Goal: Transaction & Acquisition: Book appointment/travel/reservation

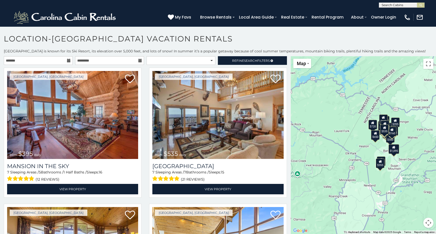
click at [69, 59] on icon at bounding box center [69, 61] width 4 height 4
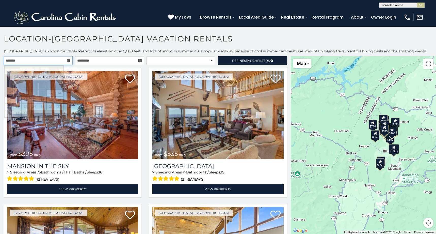
click at [52, 62] on input "text" at bounding box center [38, 60] width 69 height 9
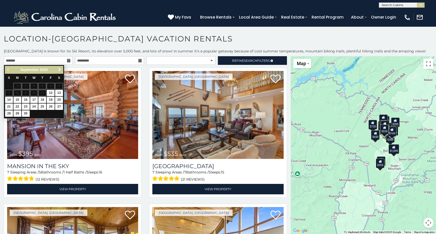
click at [60, 71] on span "Next" at bounding box center [60, 70] width 4 height 4
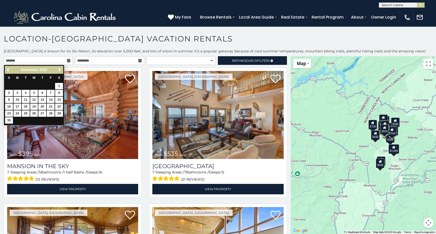
click at [60, 71] on span "Next" at bounding box center [60, 70] width 4 height 4
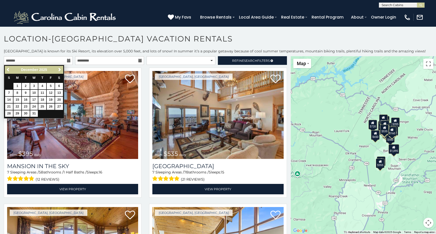
click at [52, 103] on link "26" at bounding box center [51, 106] width 8 height 6
type input "**********"
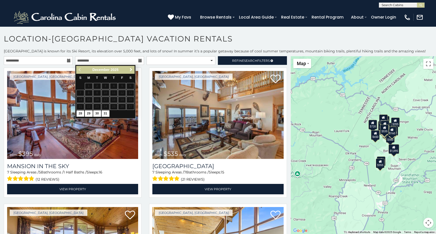
click at [132, 68] on span "Next" at bounding box center [131, 70] width 4 height 4
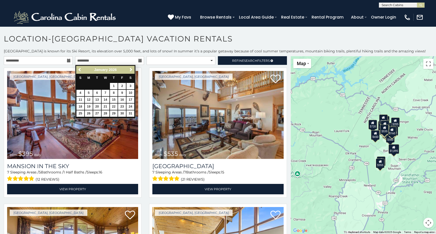
click at [123, 86] on link "2" at bounding box center [122, 86] width 8 height 6
type input "**********"
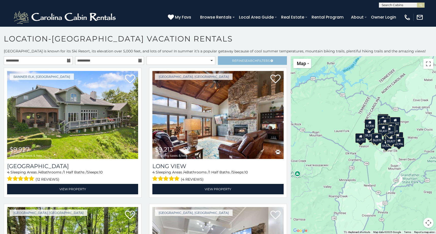
click at [236, 59] on span "Refine Search Filters" at bounding box center [251, 61] width 38 height 4
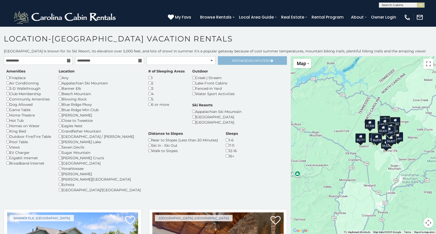
click at [230, 60] on link "Refine Search Filters" at bounding box center [252, 60] width 69 height 9
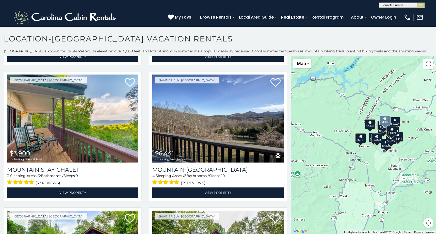
scroll to position [540, 0]
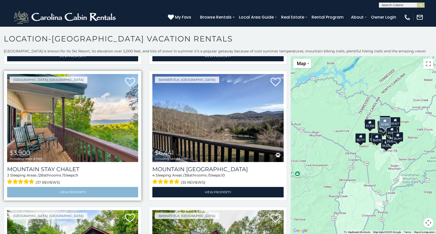
click at [73, 188] on link "View Property" at bounding box center [72, 192] width 131 height 10
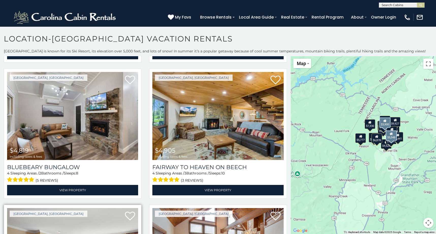
scroll to position [134, 0]
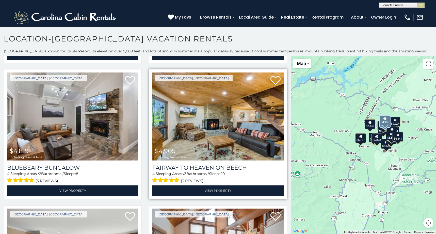
click at [200, 115] on img at bounding box center [217, 116] width 131 height 88
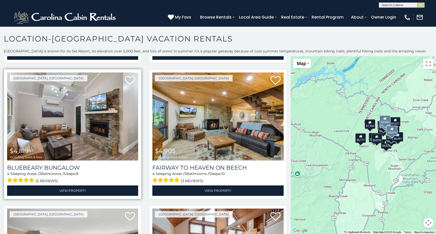
click at [56, 133] on img at bounding box center [72, 116] width 131 height 88
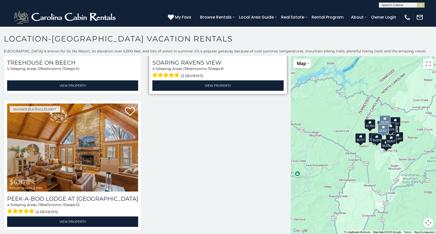
scroll to position [1190, 0]
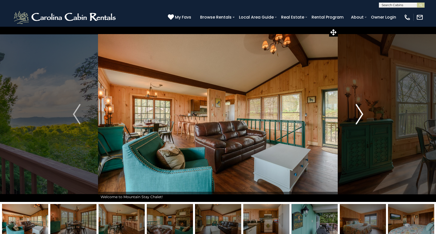
click at [361, 113] on img "Next" at bounding box center [359, 114] width 8 height 20
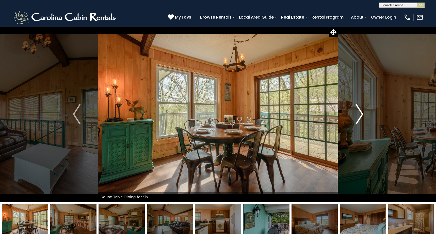
click at [361, 113] on img "Next" at bounding box center [359, 114] width 8 height 20
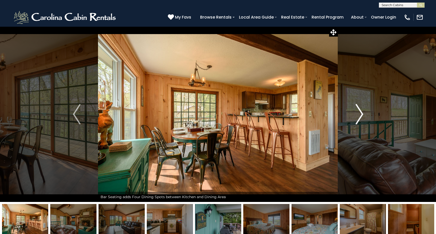
click at [361, 113] on img "Next" at bounding box center [359, 114] width 8 height 20
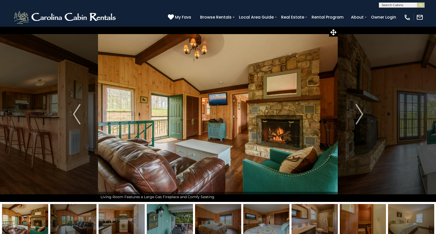
scroll to position [0, 0]
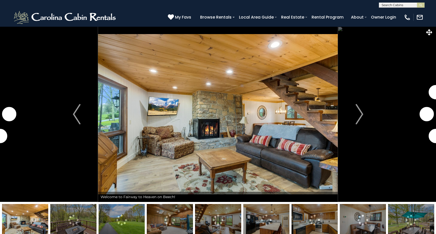
click at [360, 118] on img "Next" at bounding box center [359, 114] width 8 height 20
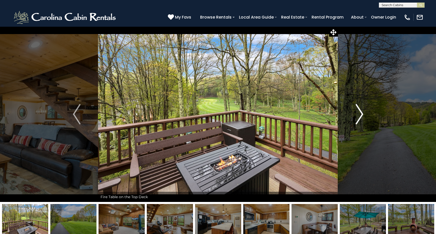
click at [360, 116] on img "Next" at bounding box center [359, 114] width 8 height 20
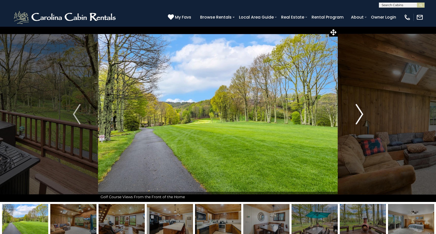
click at [358, 116] on img "Next" at bounding box center [359, 114] width 8 height 20
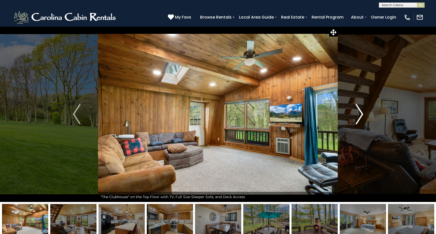
click at [358, 116] on img "Next" at bounding box center [359, 114] width 8 height 20
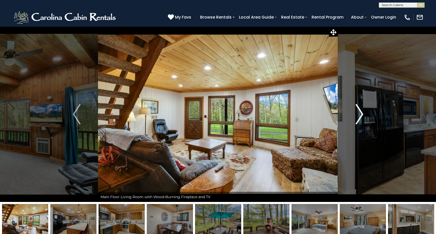
click at [358, 116] on img "Next" at bounding box center [359, 114] width 8 height 20
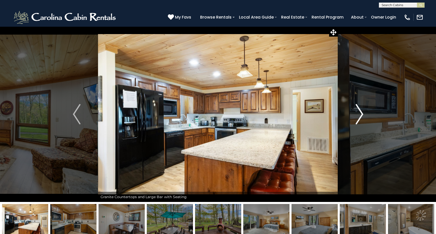
click at [358, 116] on img "Next" at bounding box center [359, 114] width 8 height 20
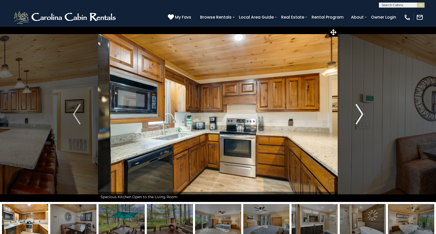
click at [358, 116] on img "Next" at bounding box center [359, 114] width 8 height 20
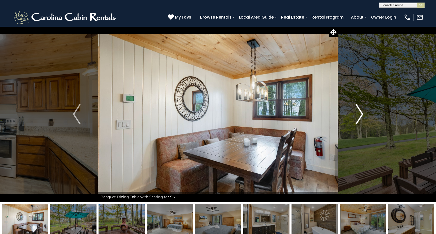
click at [361, 114] on img "Next" at bounding box center [359, 114] width 8 height 20
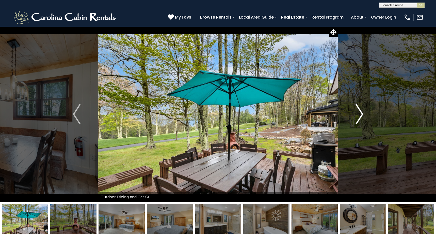
click at [361, 114] on img "Next" at bounding box center [359, 114] width 8 height 20
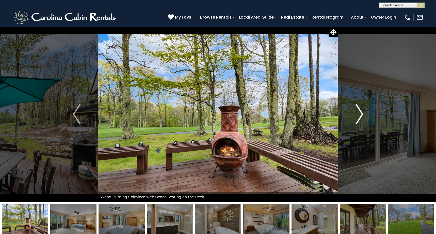
click at [361, 114] on img "Next" at bounding box center [359, 114] width 8 height 20
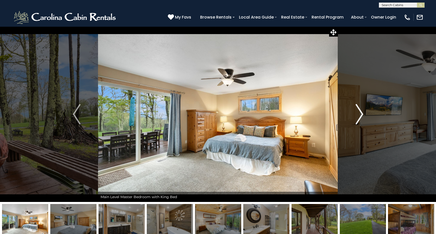
click at [361, 114] on img "Next" at bounding box center [359, 114] width 8 height 20
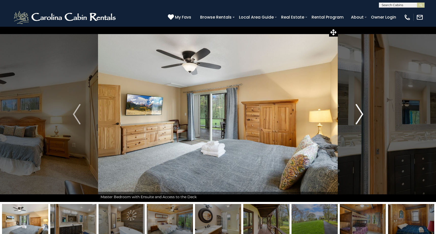
click at [361, 114] on img "Next" at bounding box center [359, 114] width 8 height 20
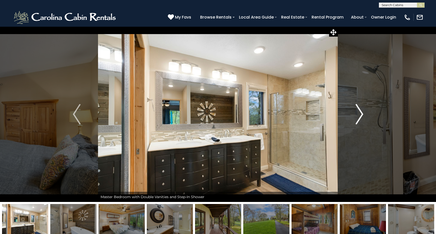
click at [361, 114] on img "Next" at bounding box center [359, 114] width 8 height 20
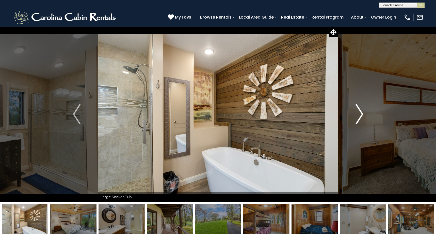
click at [361, 114] on img "Next" at bounding box center [359, 114] width 8 height 20
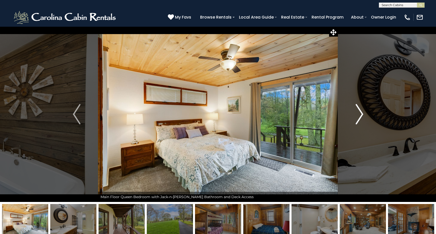
click at [361, 114] on img "Next" at bounding box center [359, 114] width 8 height 20
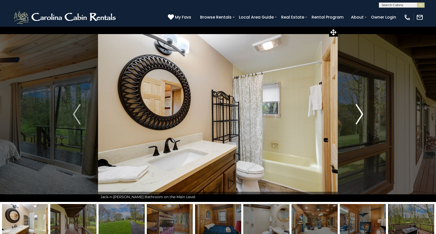
click at [361, 114] on img "Next" at bounding box center [359, 114] width 8 height 20
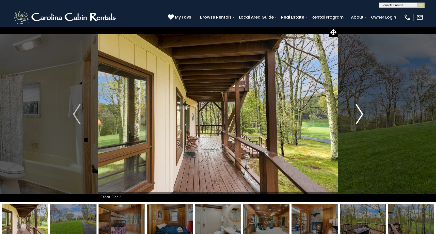
click at [361, 114] on img "Next" at bounding box center [359, 114] width 8 height 20
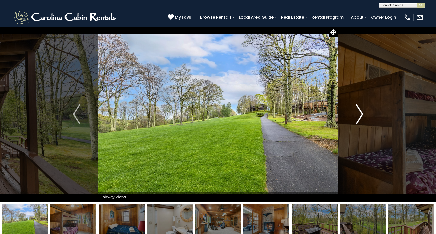
click at [361, 114] on img "Next" at bounding box center [359, 114] width 8 height 20
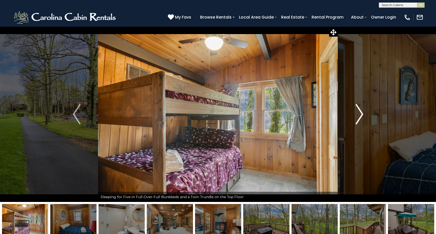
click at [361, 114] on img "Next" at bounding box center [359, 114] width 8 height 20
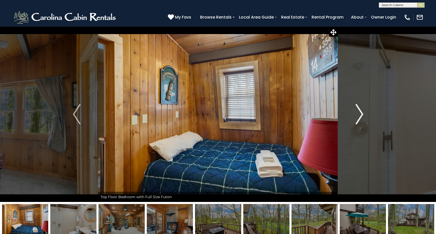
click at [361, 114] on img "Next" at bounding box center [359, 114] width 8 height 20
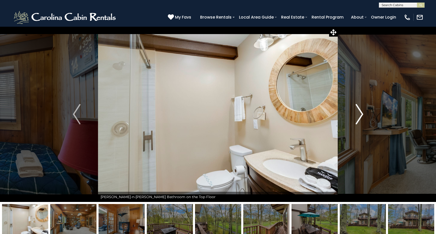
click at [361, 114] on img "Next" at bounding box center [359, 114] width 8 height 20
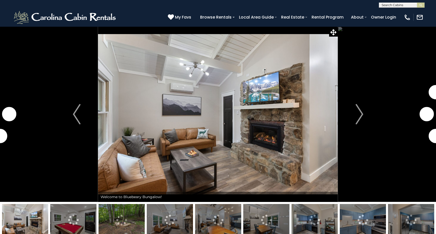
click at [359, 118] on img "Next" at bounding box center [359, 114] width 8 height 20
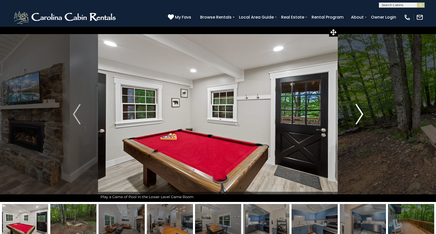
click at [359, 116] on img "Next" at bounding box center [359, 114] width 8 height 20
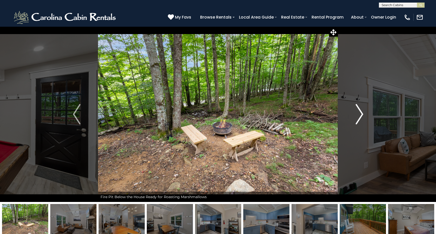
click at [359, 116] on img "Next" at bounding box center [359, 114] width 8 height 20
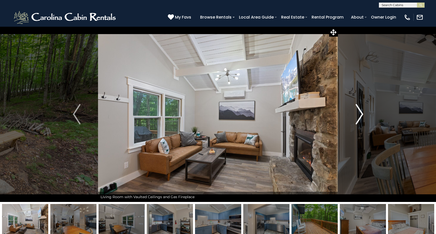
click at [359, 116] on img "Next" at bounding box center [359, 114] width 8 height 20
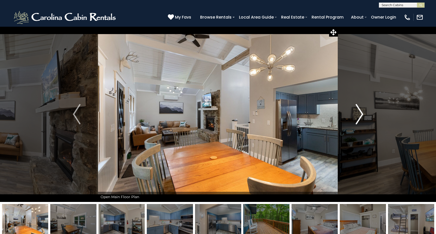
click at [359, 116] on img "Next" at bounding box center [359, 114] width 8 height 20
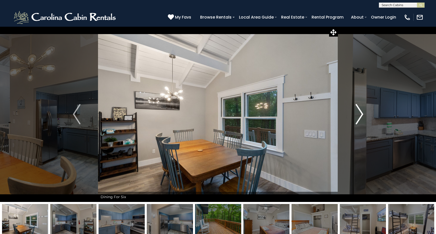
click at [359, 116] on img "Next" at bounding box center [359, 114] width 8 height 20
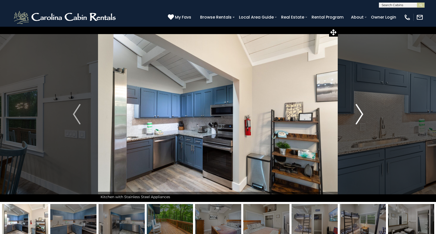
click at [359, 116] on img "Next" at bounding box center [359, 114] width 8 height 20
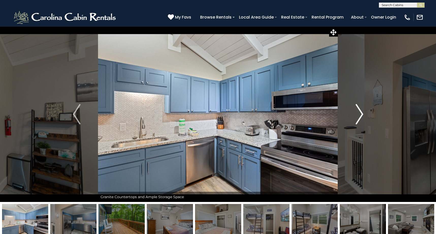
click at [359, 116] on img "Next" at bounding box center [359, 114] width 8 height 20
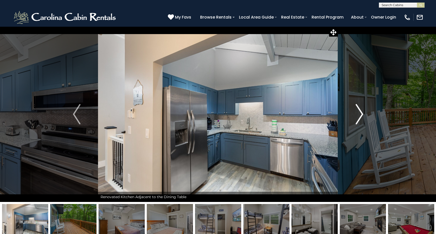
click at [359, 116] on img "Next" at bounding box center [359, 114] width 8 height 20
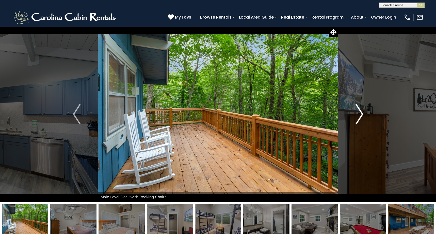
click at [359, 116] on img "Next" at bounding box center [359, 114] width 8 height 20
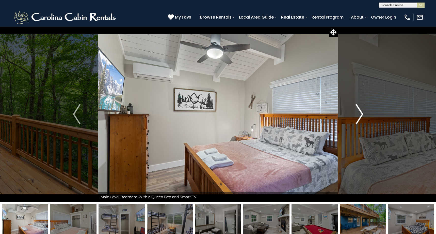
click at [359, 116] on img "Next" at bounding box center [359, 114] width 8 height 20
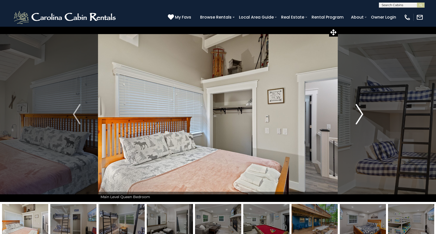
click at [359, 116] on img "Next" at bounding box center [359, 114] width 8 height 20
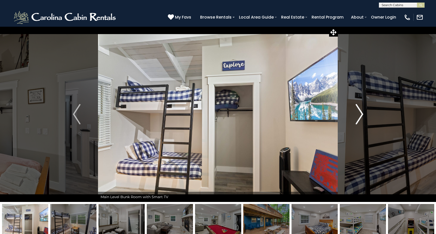
click at [359, 116] on img "Next" at bounding box center [359, 114] width 8 height 20
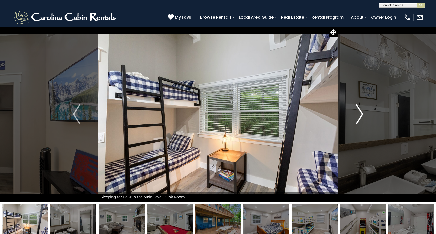
click at [359, 116] on img "Next" at bounding box center [359, 114] width 8 height 20
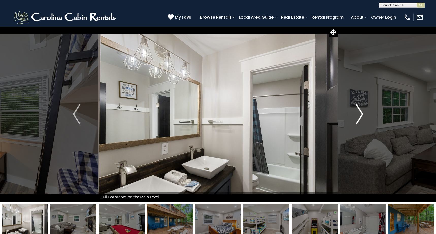
click at [359, 116] on img "Next" at bounding box center [359, 114] width 8 height 20
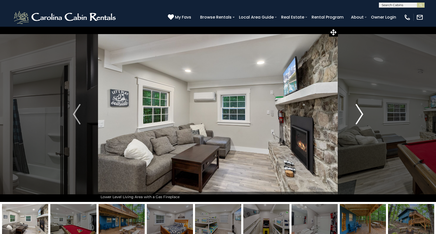
click at [357, 113] on img "Next" at bounding box center [359, 114] width 8 height 20
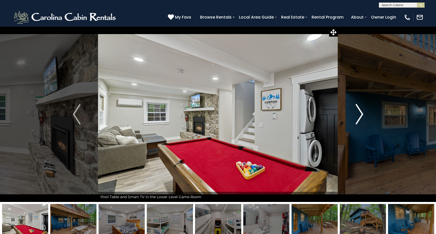
click at [357, 112] on img "Next" at bounding box center [359, 114] width 8 height 20
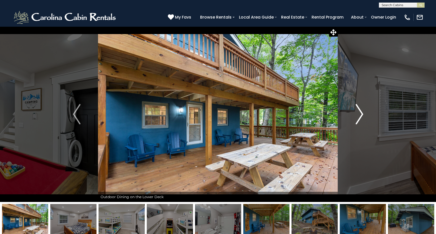
click at [357, 112] on img "Next" at bounding box center [359, 114] width 8 height 20
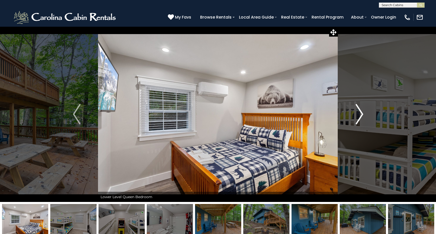
click at [357, 112] on img "Next" at bounding box center [359, 114] width 8 height 20
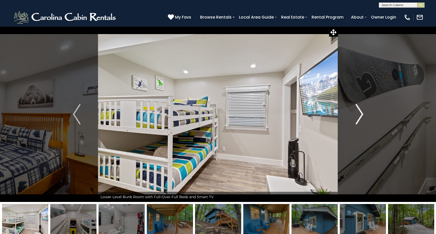
click at [357, 112] on img "Next" at bounding box center [359, 114] width 8 height 20
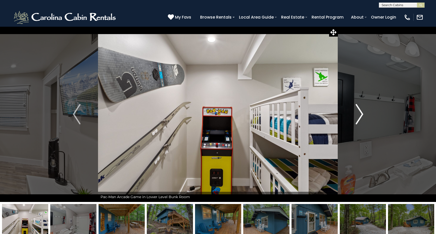
click at [357, 112] on img "Next" at bounding box center [359, 114] width 8 height 20
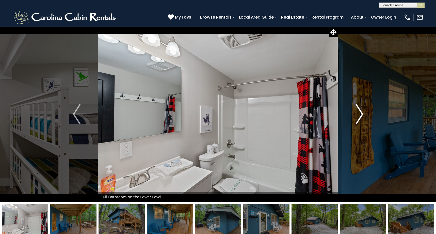
click at [357, 112] on img "Next" at bounding box center [359, 114] width 8 height 20
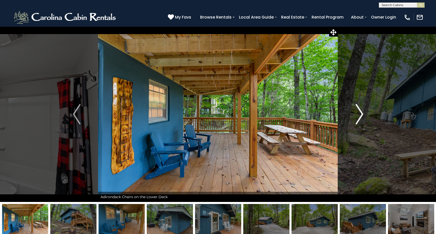
click at [357, 112] on img "Next" at bounding box center [359, 114] width 8 height 20
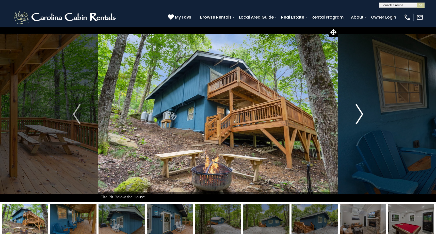
click at [357, 112] on img "Next" at bounding box center [359, 114] width 8 height 20
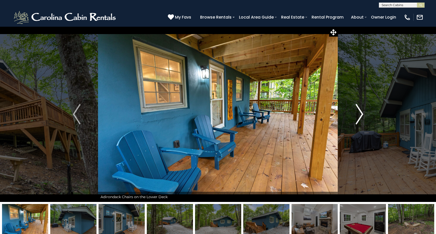
click at [357, 112] on img "Next" at bounding box center [359, 114] width 8 height 20
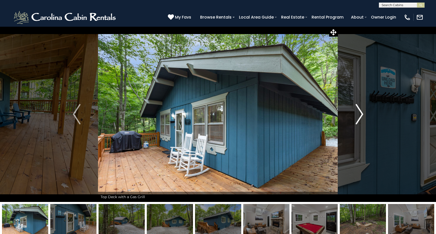
click at [357, 112] on img "Next" at bounding box center [359, 114] width 8 height 20
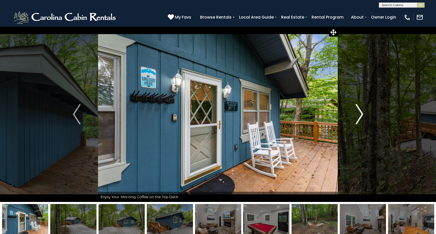
click at [357, 112] on img "Next" at bounding box center [359, 114] width 8 height 20
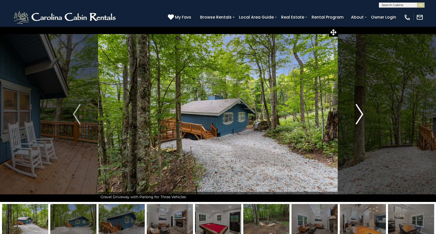
click at [357, 112] on img "Next" at bounding box center [359, 114] width 8 height 20
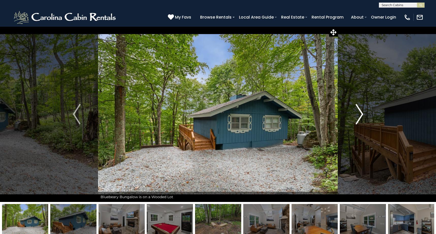
click at [357, 112] on img "Next" at bounding box center [359, 114] width 8 height 20
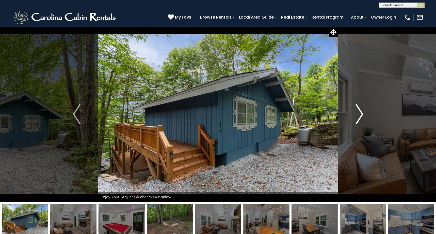
click at [357, 112] on img "Next" at bounding box center [359, 114] width 8 height 20
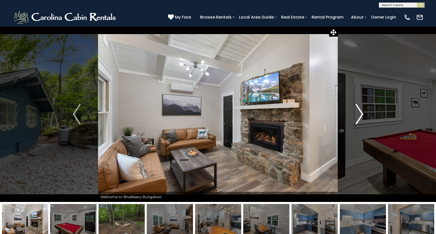
click at [357, 112] on img "Next" at bounding box center [359, 114] width 8 height 20
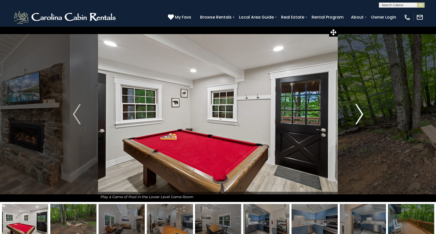
click at [357, 112] on img "Next" at bounding box center [359, 114] width 8 height 20
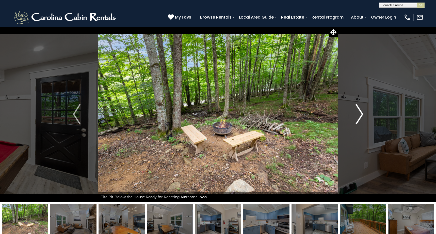
click at [357, 112] on img "Next" at bounding box center [359, 114] width 8 height 20
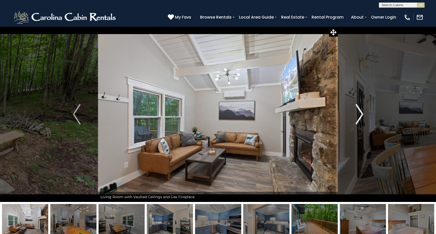
click at [357, 112] on img "Next" at bounding box center [359, 114] width 8 height 20
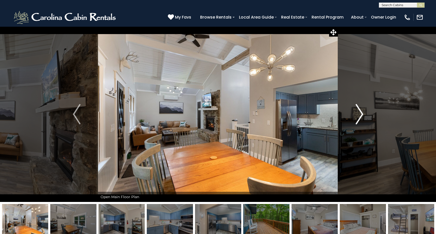
click at [357, 112] on img "Next" at bounding box center [359, 114] width 8 height 20
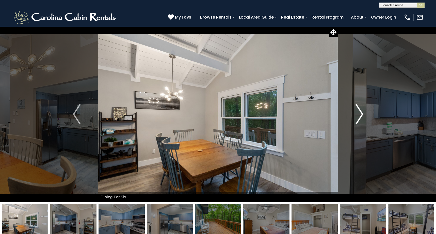
click at [357, 112] on img "Next" at bounding box center [359, 114] width 8 height 20
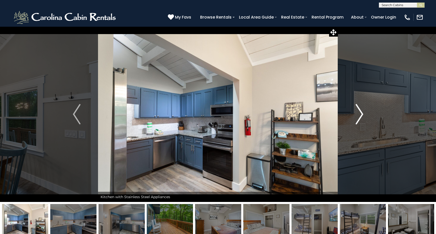
click at [357, 112] on img "Next" at bounding box center [359, 114] width 8 height 20
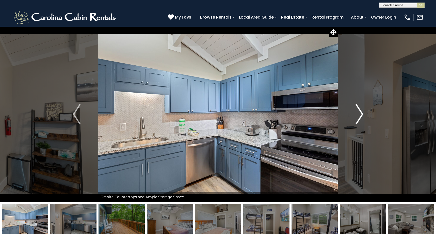
click at [357, 112] on img "Next" at bounding box center [359, 114] width 8 height 20
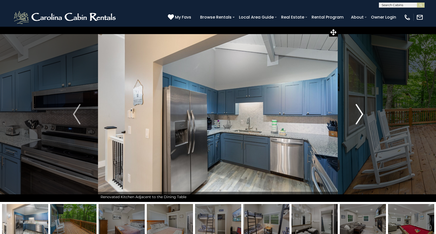
click at [357, 112] on img "Next" at bounding box center [359, 114] width 8 height 20
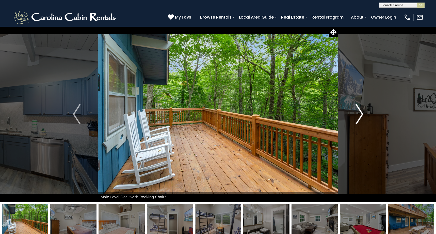
click at [357, 112] on img "Next" at bounding box center [359, 114] width 8 height 20
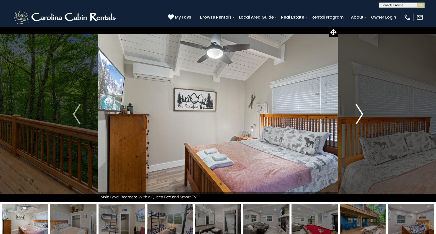
click at [357, 112] on img "Next" at bounding box center [359, 114] width 8 height 20
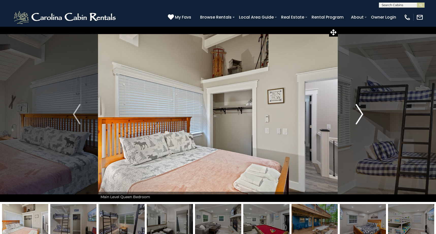
click at [357, 112] on img "Next" at bounding box center [359, 114] width 8 height 20
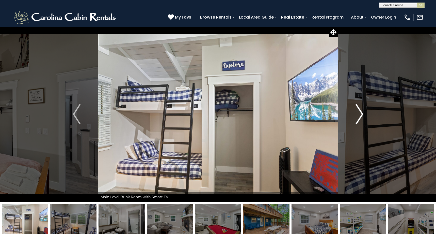
click at [357, 112] on img "Next" at bounding box center [359, 114] width 8 height 20
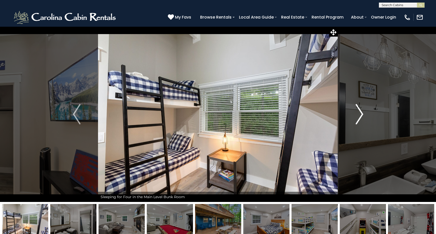
click at [357, 112] on img "Next" at bounding box center [359, 114] width 8 height 20
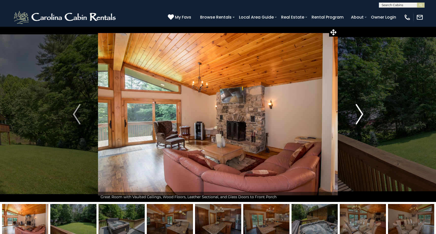
click at [359, 110] on img "Next" at bounding box center [359, 114] width 8 height 20
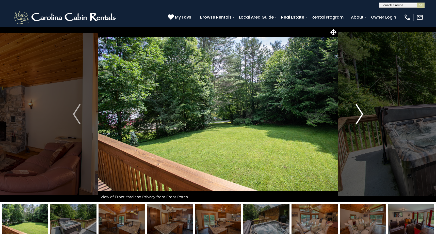
click at [360, 110] on img "Next" at bounding box center [359, 114] width 8 height 20
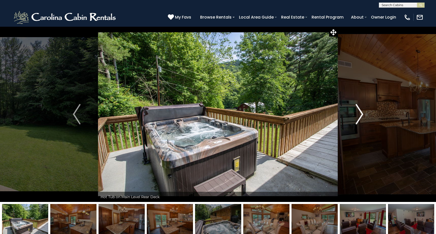
click at [360, 110] on img "Next" at bounding box center [359, 114] width 8 height 20
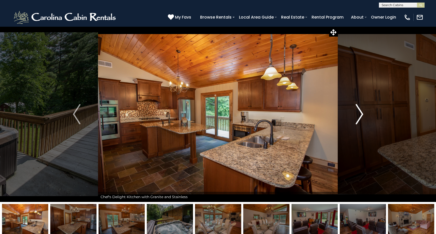
click at [360, 110] on img "Next" at bounding box center [359, 114] width 8 height 20
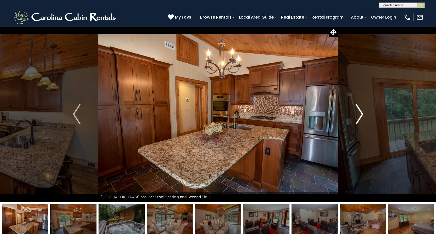
click at [360, 110] on img "Next" at bounding box center [359, 114] width 8 height 20
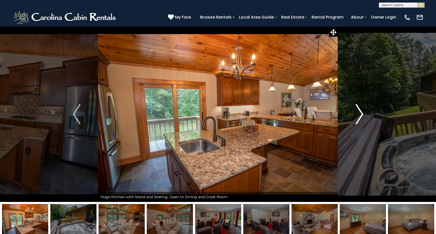
click at [360, 110] on img "Next" at bounding box center [359, 114] width 8 height 20
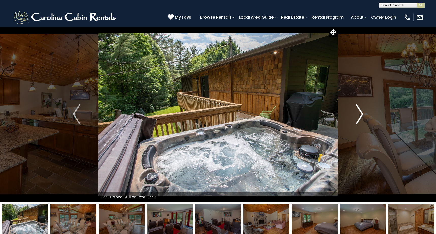
click at [360, 110] on img "Next" at bounding box center [359, 114] width 8 height 20
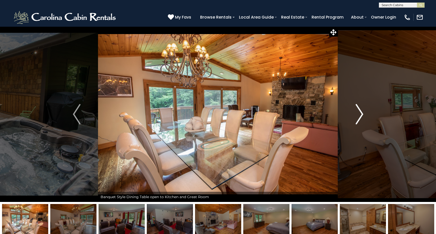
click at [360, 110] on img "Next" at bounding box center [359, 114] width 8 height 20
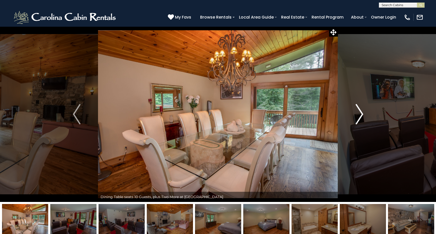
click at [360, 110] on img "Next" at bounding box center [359, 114] width 8 height 20
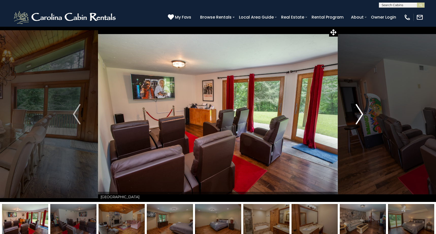
click at [360, 110] on img "Next" at bounding box center [359, 114] width 8 height 20
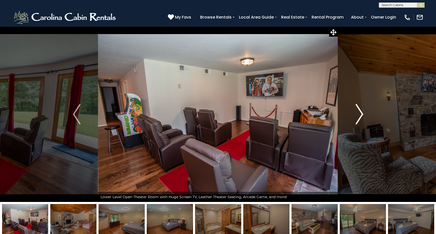
click at [360, 110] on img "Next" at bounding box center [359, 114] width 8 height 20
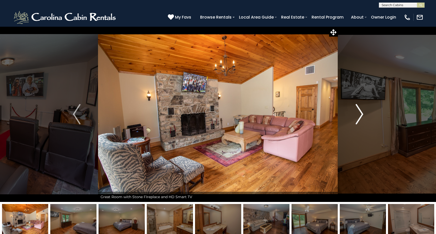
click at [360, 110] on img "Next" at bounding box center [359, 114] width 8 height 20
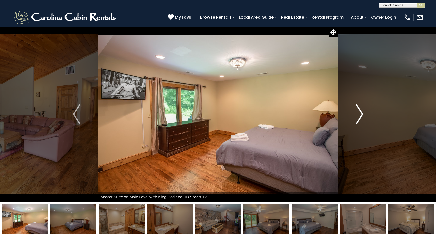
click at [360, 110] on img "Next" at bounding box center [359, 114] width 8 height 20
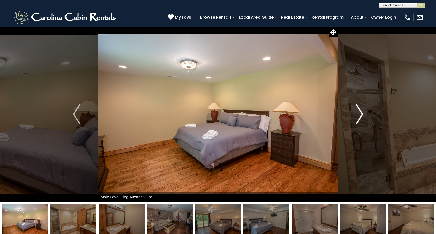
click at [360, 110] on img "Next" at bounding box center [359, 114] width 8 height 20
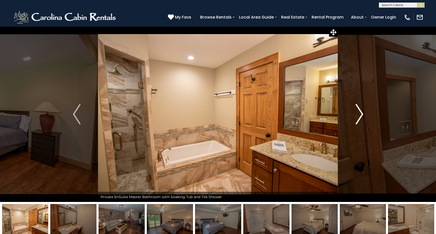
click at [360, 110] on img "Next" at bounding box center [359, 114] width 8 height 20
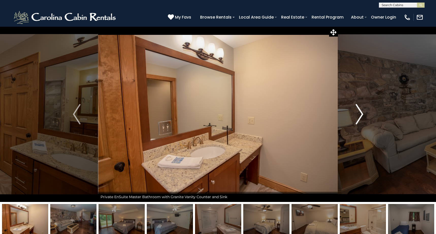
click at [360, 110] on img "Next" at bounding box center [359, 114] width 8 height 20
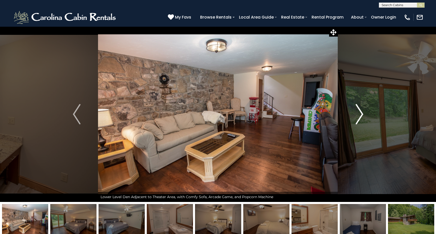
click at [360, 110] on img "Next" at bounding box center [359, 114] width 8 height 20
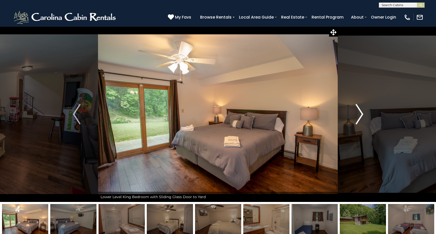
click at [360, 110] on img "Next" at bounding box center [359, 114] width 8 height 20
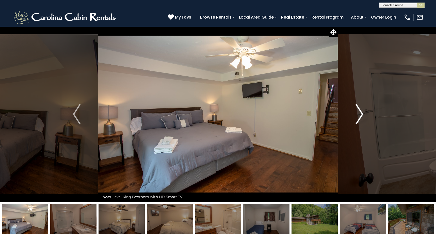
click at [360, 110] on img "Next" at bounding box center [359, 114] width 8 height 20
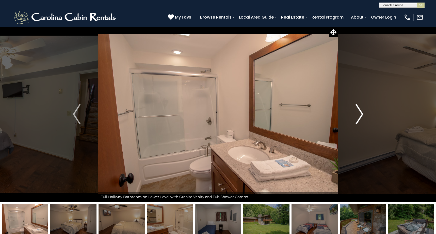
click at [360, 110] on img "Next" at bounding box center [359, 114] width 8 height 20
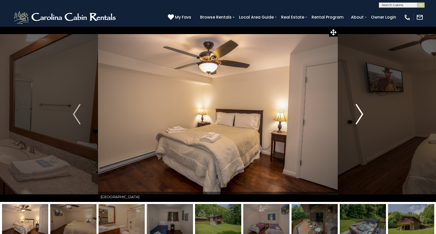
click at [360, 110] on img "Next" at bounding box center [359, 114] width 8 height 20
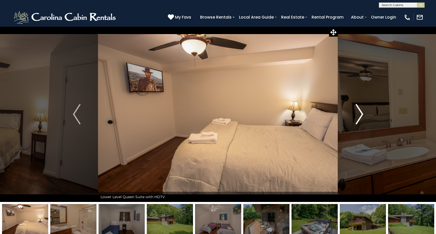
click at [360, 110] on img "Next" at bounding box center [359, 114] width 8 height 20
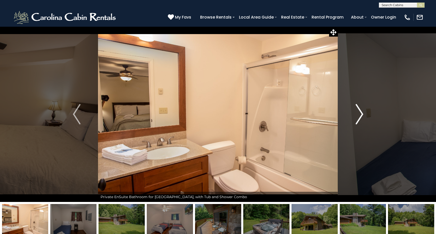
click at [360, 110] on img "Next" at bounding box center [359, 114] width 8 height 20
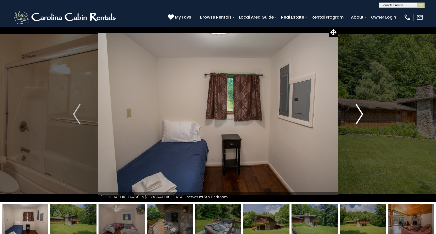
click at [360, 110] on img "Next" at bounding box center [359, 114] width 8 height 20
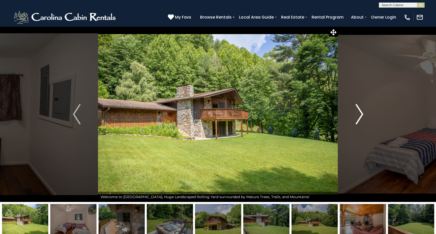
click at [360, 110] on img "Next" at bounding box center [359, 114] width 8 height 20
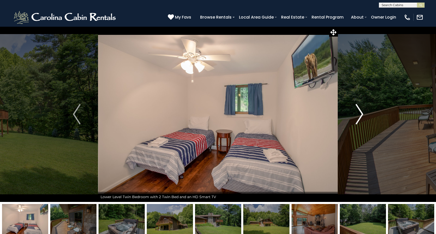
click at [360, 110] on img "Next" at bounding box center [359, 114] width 8 height 20
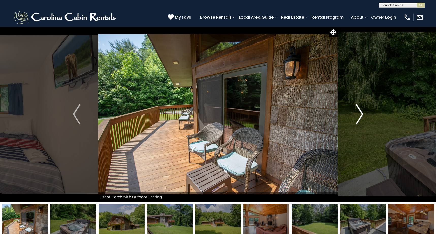
click at [360, 110] on img "Next" at bounding box center [359, 114] width 8 height 20
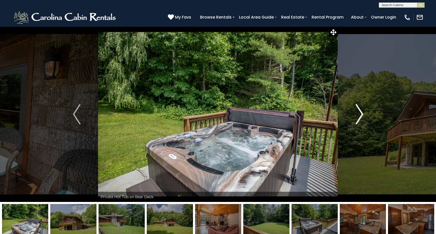
click at [360, 110] on img "Next" at bounding box center [359, 114] width 8 height 20
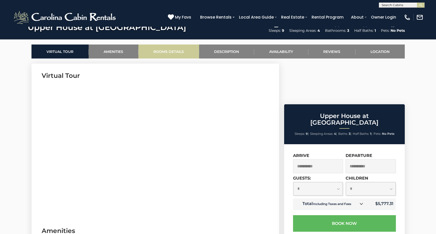
click at [160, 52] on link "Rooms Details" at bounding box center [168, 51] width 61 height 14
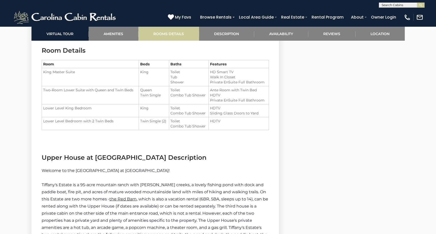
scroll to position [613, 0]
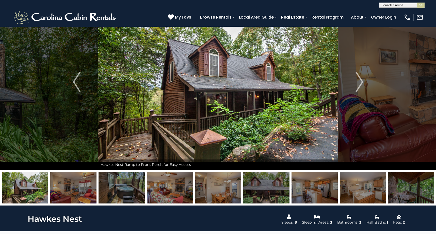
scroll to position [41, 0]
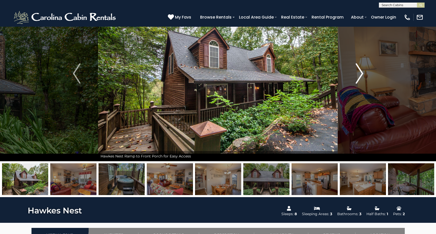
click at [355, 75] on img "Next" at bounding box center [359, 73] width 8 height 20
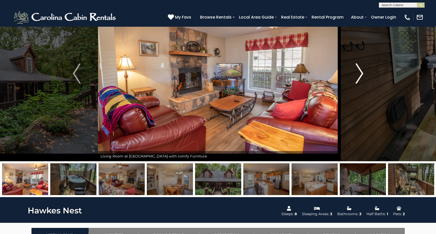
click at [357, 75] on img "Next" at bounding box center [359, 73] width 8 height 20
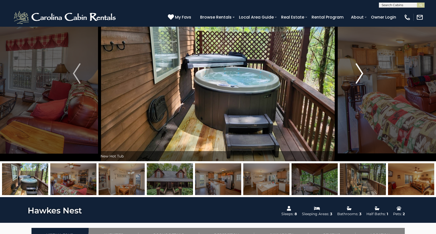
click at [357, 75] on img "Next" at bounding box center [359, 73] width 8 height 20
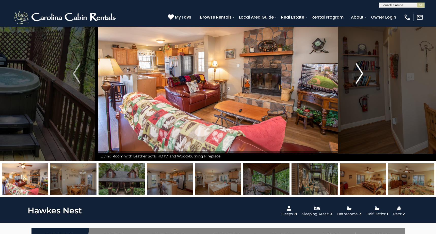
click at [357, 75] on img "Next" at bounding box center [359, 73] width 8 height 20
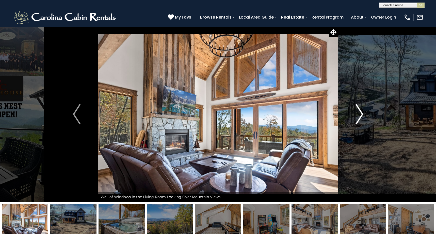
click at [359, 115] on img "Next" at bounding box center [359, 114] width 8 height 20
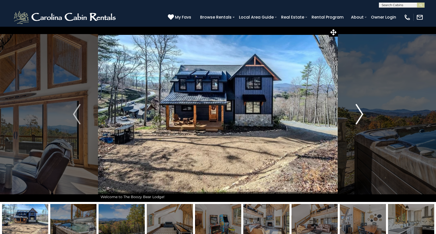
click at [359, 114] on img "Next" at bounding box center [359, 114] width 8 height 20
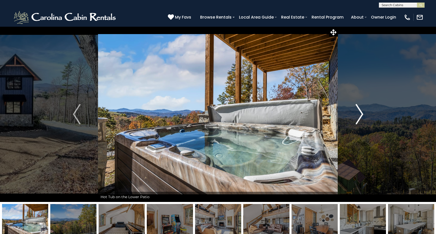
click at [357, 109] on img "Next" at bounding box center [359, 114] width 8 height 20
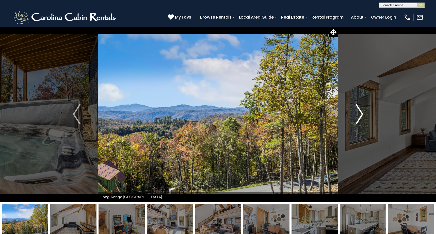
click at [358, 109] on img "Next" at bounding box center [359, 114] width 8 height 20
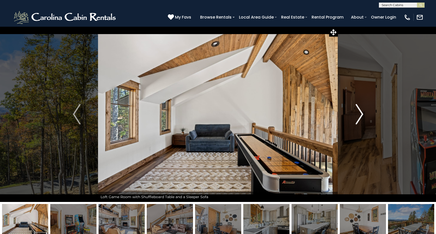
click at [358, 117] on img "Next" at bounding box center [359, 114] width 8 height 20
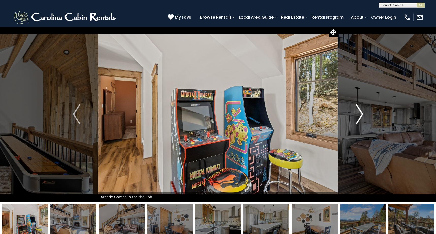
click at [358, 116] on img "Next" at bounding box center [359, 114] width 8 height 20
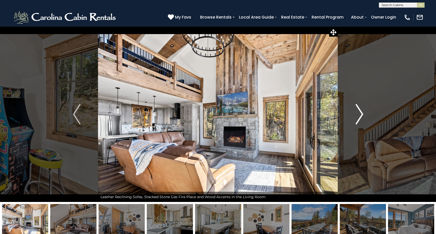
click at [358, 116] on img "Next" at bounding box center [359, 114] width 8 height 20
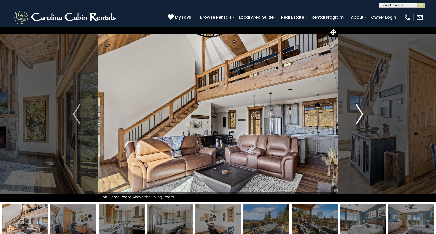
click at [358, 116] on img "Next" at bounding box center [359, 114] width 8 height 20
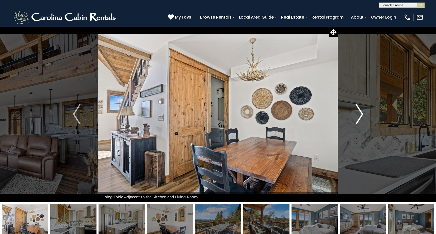
click at [358, 116] on img "Next" at bounding box center [359, 114] width 8 height 20
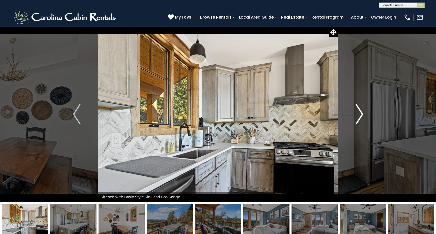
click at [358, 116] on img "Next" at bounding box center [359, 114] width 8 height 20
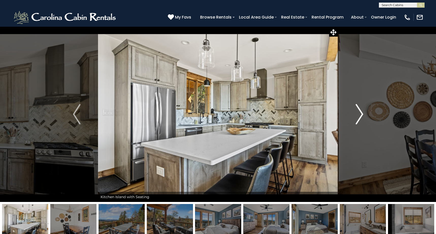
click at [358, 116] on img "Next" at bounding box center [359, 114] width 8 height 20
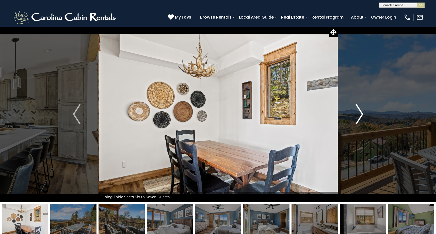
click at [358, 116] on img "Next" at bounding box center [359, 114] width 8 height 20
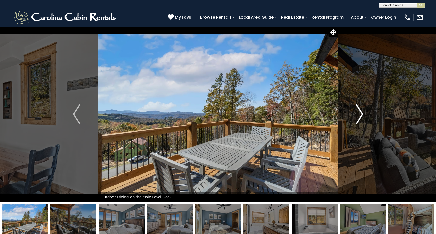
click at [358, 116] on img "Next" at bounding box center [359, 114] width 8 height 20
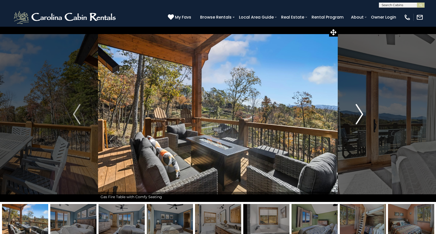
click at [358, 116] on img "Next" at bounding box center [359, 114] width 8 height 20
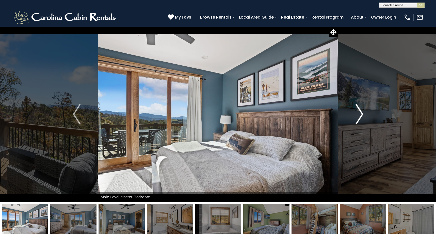
click at [358, 116] on img "Next" at bounding box center [359, 114] width 8 height 20
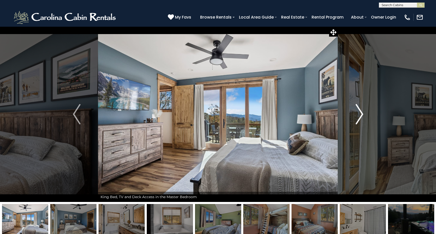
click at [358, 116] on img "Next" at bounding box center [359, 114] width 8 height 20
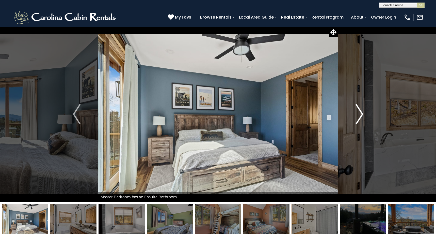
click at [358, 116] on img "Next" at bounding box center [359, 114] width 8 height 20
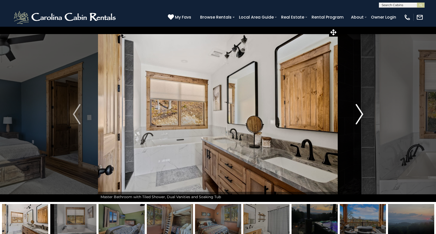
click at [358, 116] on img "Next" at bounding box center [359, 114] width 8 height 20
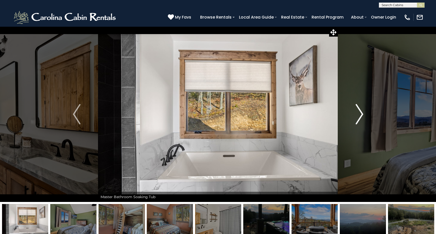
click at [358, 116] on img "Next" at bounding box center [359, 114] width 8 height 20
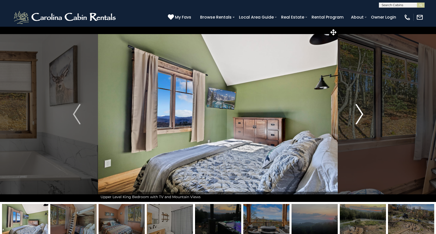
click at [358, 116] on img "Next" at bounding box center [359, 114] width 8 height 20
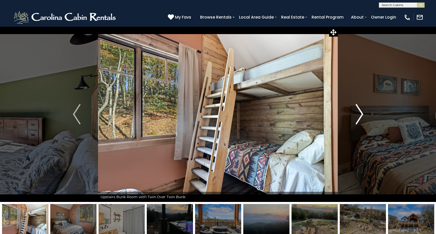
click at [358, 116] on img "Next" at bounding box center [359, 114] width 8 height 20
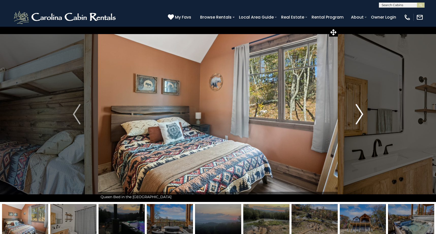
click at [358, 116] on img "Next" at bounding box center [359, 114] width 8 height 20
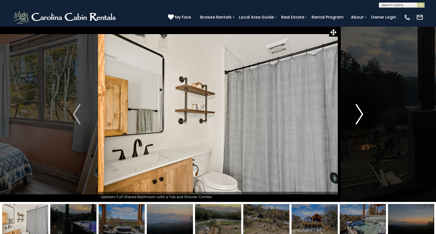
click at [358, 116] on img "Next" at bounding box center [359, 114] width 8 height 20
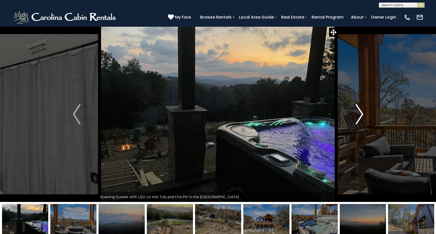
click at [358, 116] on img "Next" at bounding box center [359, 114] width 8 height 20
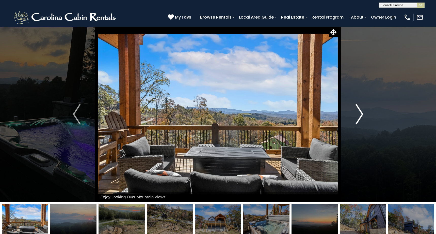
click at [358, 116] on img "Next" at bounding box center [359, 114] width 8 height 20
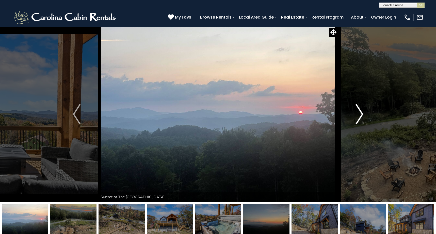
click at [358, 116] on img "Next" at bounding box center [359, 114] width 8 height 20
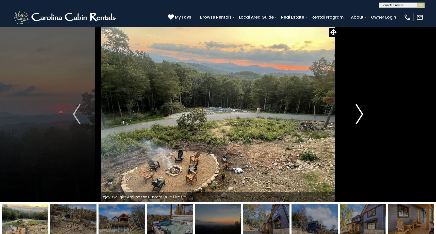
click at [358, 116] on img "Next" at bounding box center [359, 114] width 8 height 20
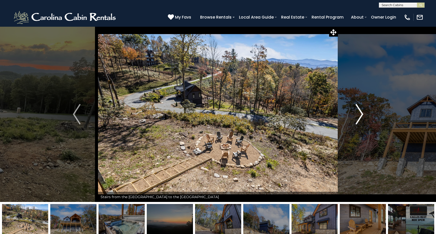
click at [358, 116] on img "Next" at bounding box center [359, 114] width 8 height 20
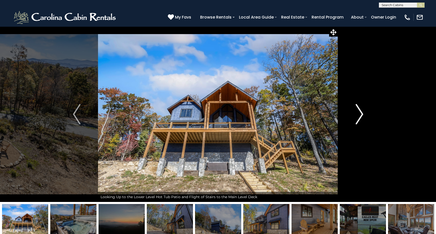
click at [359, 111] on img "Next" at bounding box center [359, 114] width 8 height 20
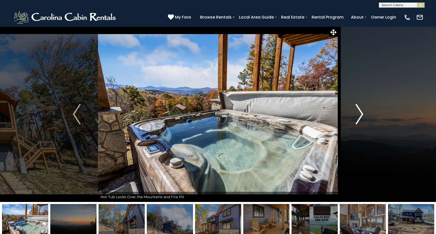
click at [359, 111] on img "Next" at bounding box center [359, 114] width 8 height 20
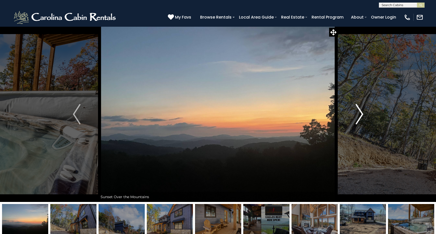
click at [359, 111] on img "Next" at bounding box center [359, 114] width 8 height 20
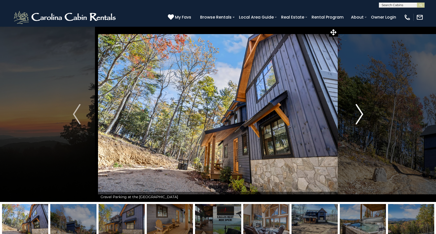
click at [359, 111] on img "Next" at bounding box center [359, 114] width 8 height 20
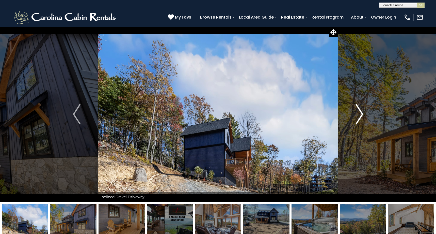
click at [359, 111] on img "Next" at bounding box center [359, 114] width 8 height 20
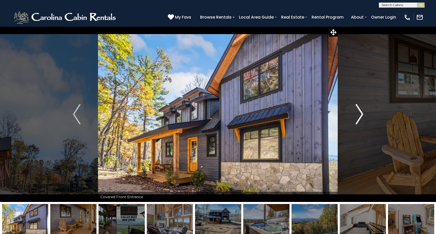
click at [359, 111] on img "Next" at bounding box center [359, 114] width 8 height 20
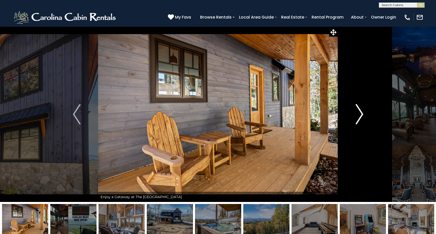
click at [359, 111] on img "Next" at bounding box center [359, 114] width 8 height 20
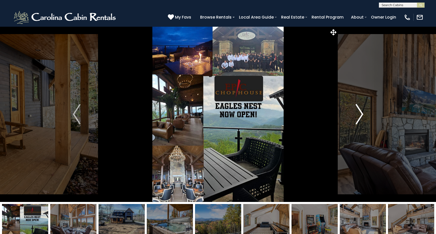
click at [359, 111] on img "Next" at bounding box center [359, 114] width 8 height 20
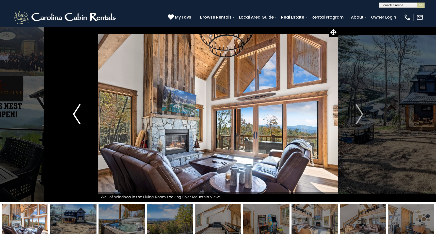
click at [78, 112] on img "Previous" at bounding box center [77, 114] width 8 height 20
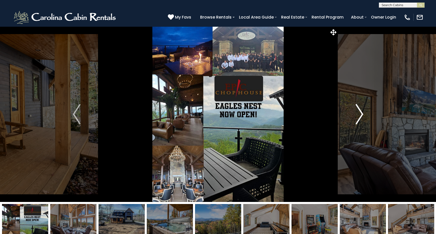
click at [363, 115] on img "Next" at bounding box center [359, 114] width 8 height 20
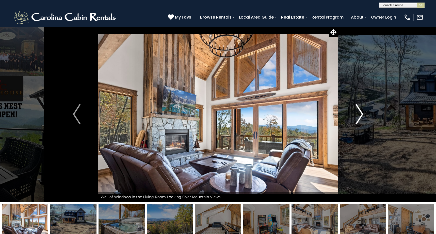
click at [363, 115] on img "Next" at bounding box center [359, 114] width 8 height 20
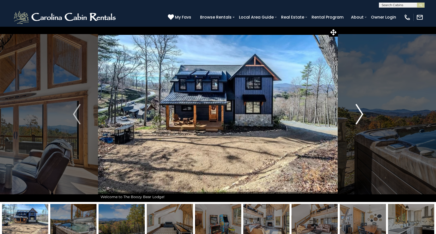
click at [363, 115] on button "Next" at bounding box center [359, 113] width 43 height 175
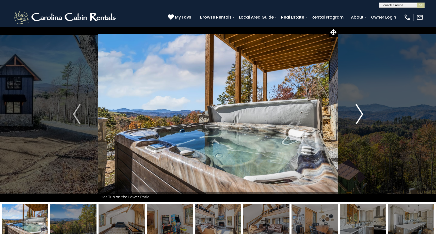
click at [363, 115] on button "Next" at bounding box center [359, 113] width 43 height 175
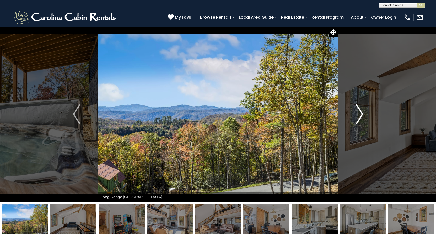
click at [363, 115] on button "Next" at bounding box center [359, 113] width 43 height 175
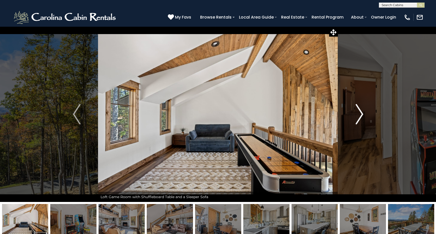
click at [363, 115] on button "Next" at bounding box center [359, 113] width 43 height 175
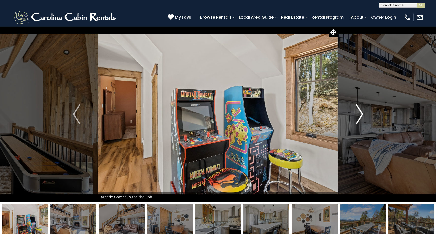
click at [363, 115] on button "Next" at bounding box center [359, 113] width 43 height 175
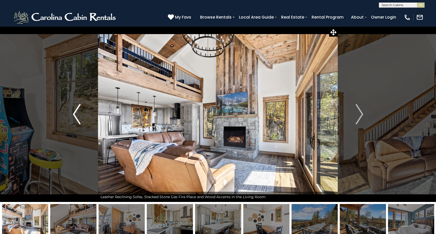
click at [82, 105] on button "Previous" at bounding box center [76, 113] width 43 height 175
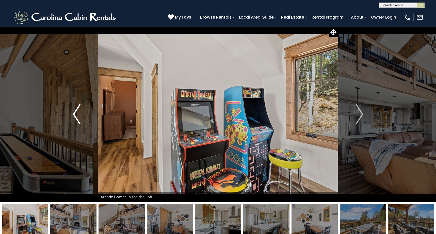
click at [82, 105] on button "Previous" at bounding box center [76, 113] width 43 height 175
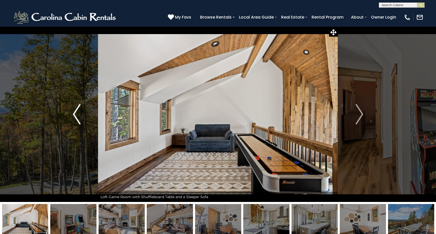
click at [82, 105] on button "Previous" at bounding box center [76, 113] width 43 height 175
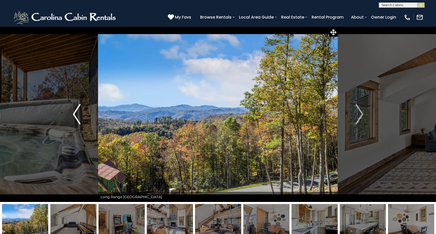
click at [82, 105] on button "Previous" at bounding box center [76, 113] width 43 height 175
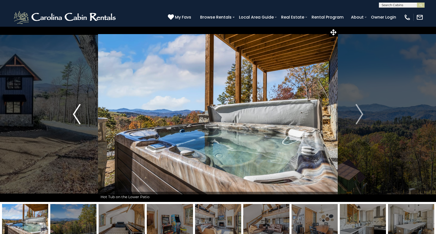
click at [82, 105] on button "Previous" at bounding box center [76, 113] width 43 height 175
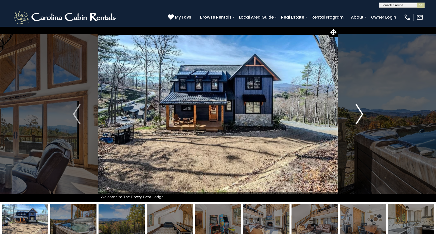
click at [362, 115] on img "Next" at bounding box center [359, 114] width 8 height 20
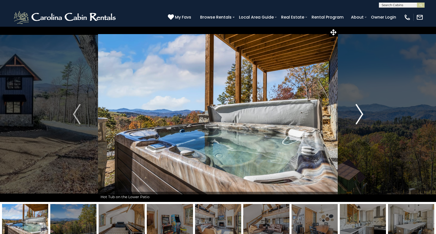
click at [362, 115] on img "Next" at bounding box center [359, 114] width 8 height 20
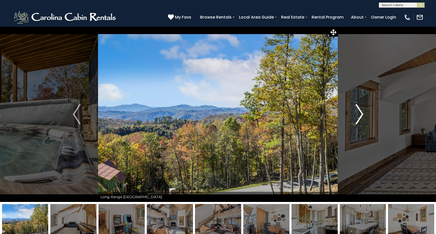
click at [362, 115] on img "Next" at bounding box center [359, 114] width 8 height 20
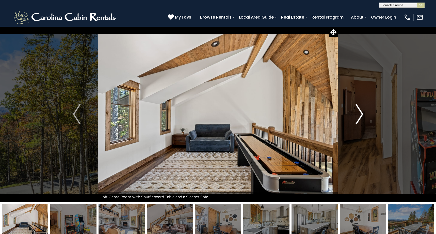
click at [362, 115] on img "Next" at bounding box center [359, 114] width 8 height 20
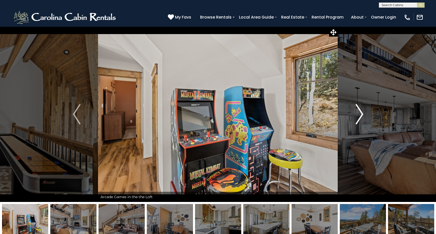
click at [362, 115] on img "Next" at bounding box center [359, 114] width 8 height 20
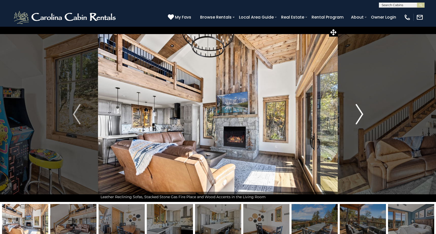
click at [362, 115] on img "Next" at bounding box center [359, 114] width 8 height 20
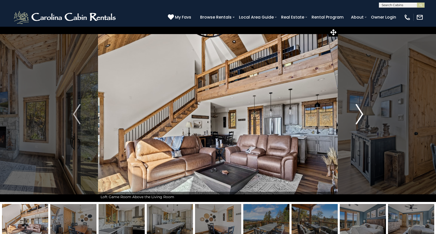
click at [362, 115] on img "Next" at bounding box center [359, 114] width 8 height 20
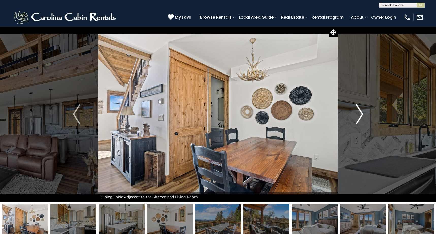
click at [362, 114] on img "Next" at bounding box center [359, 114] width 8 height 20
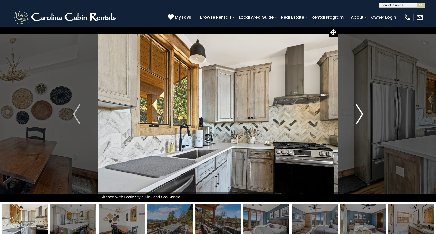
click at [362, 114] on img "Next" at bounding box center [359, 114] width 8 height 20
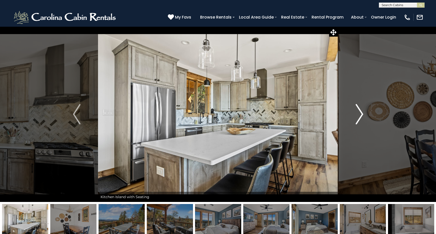
click at [362, 114] on img "Next" at bounding box center [359, 114] width 8 height 20
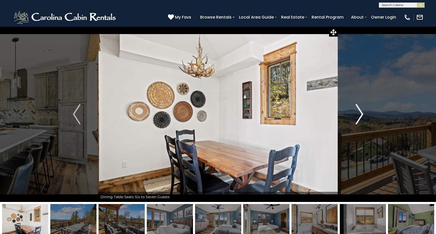
click at [362, 114] on img "Next" at bounding box center [359, 114] width 8 height 20
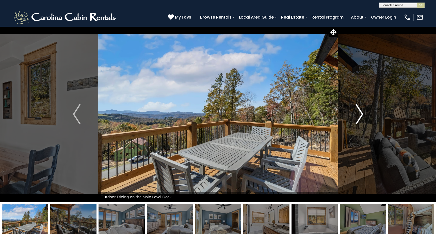
click at [362, 114] on img "Next" at bounding box center [359, 114] width 8 height 20
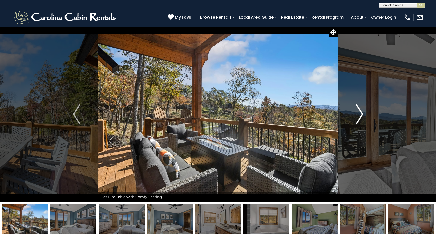
click at [362, 114] on img "Next" at bounding box center [359, 114] width 8 height 20
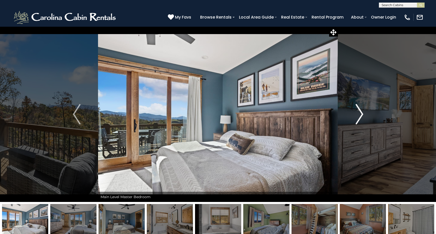
click at [362, 114] on img "Next" at bounding box center [359, 114] width 8 height 20
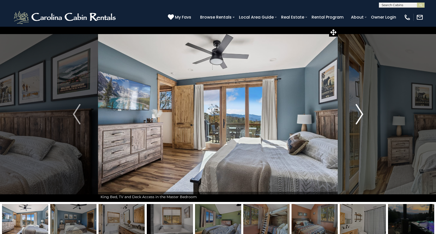
click at [362, 114] on img "Next" at bounding box center [359, 114] width 8 height 20
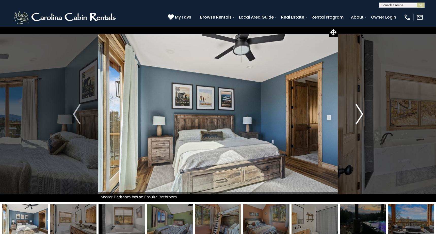
click at [362, 114] on img "Next" at bounding box center [359, 114] width 8 height 20
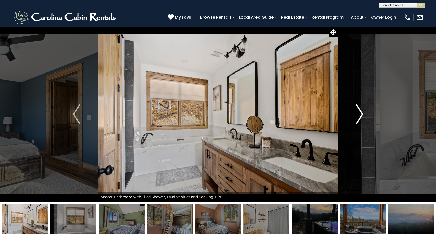
click at [362, 114] on img "Next" at bounding box center [359, 114] width 8 height 20
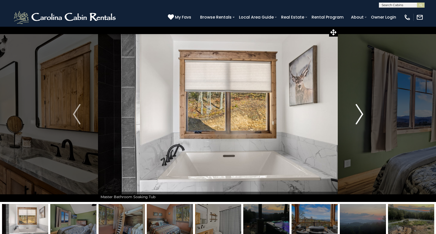
click at [362, 114] on img "Next" at bounding box center [359, 114] width 8 height 20
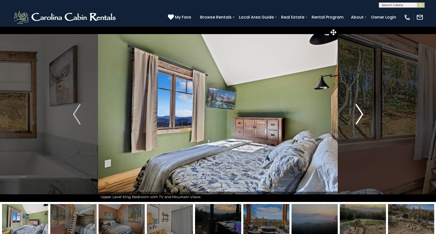
click at [362, 114] on img "Next" at bounding box center [359, 114] width 8 height 20
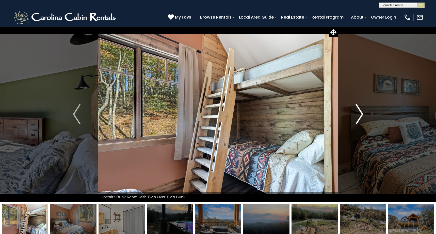
click at [359, 113] on img "Next" at bounding box center [359, 114] width 8 height 20
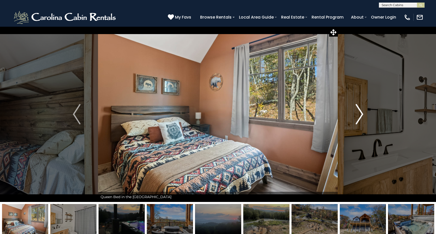
click at [359, 113] on img "Next" at bounding box center [359, 114] width 8 height 20
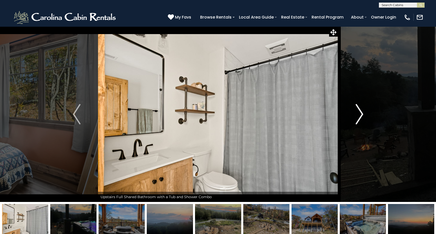
click at [359, 113] on img "Next" at bounding box center [359, 114] width 8 height 20
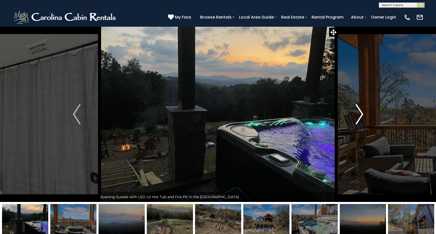
click at [359, 112] on img "Next" at bounding box center [359, 114] width 8 height 20
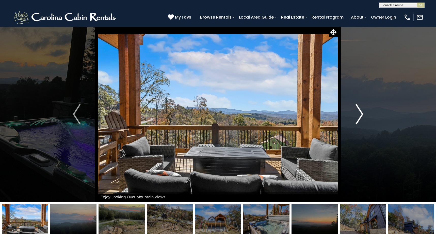
click at [359, 117] on img "Next" at bounding box center [359, 114] width 8 height 20
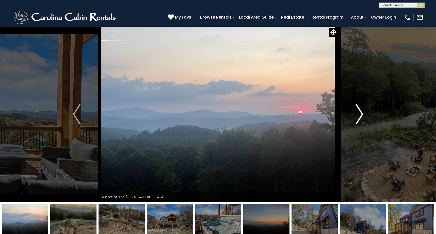
click at [359, 117] on img "Next" at bounding box center [359, 114] width 8 height 20
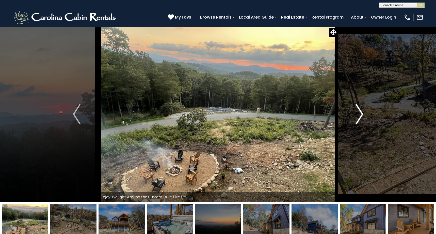
click at [358, 116] on img "Next" at bounding box center [359, 114] width 8 height 20
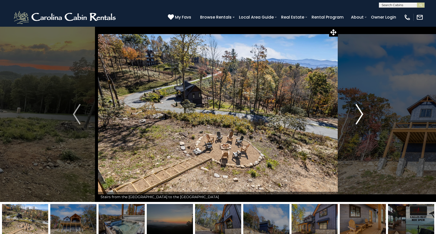
click at [358, 116] on img "Next" at bounding box center [359, 114] width 8 height 20
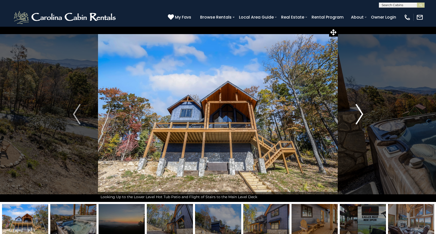
click at [358, 116] on img "Next" at bounding box center [359, 114] width 8 height 20
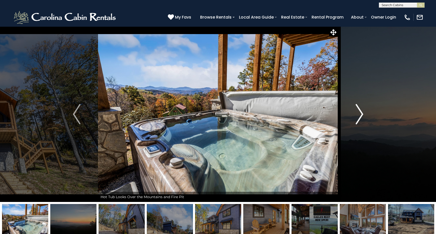
click at [358, 116] on img "Next" at bounding box center [359, 114] width 8 height 20
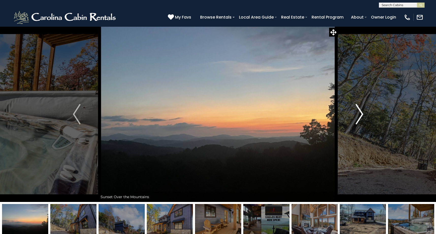
click at [358, 116] on img "Next" at bounding box center [359, 114] width 8 height 20
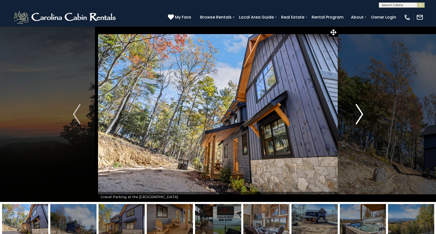
click at [358, 116] on img "Next" at bounding box center [359, 114] width 8 height 20
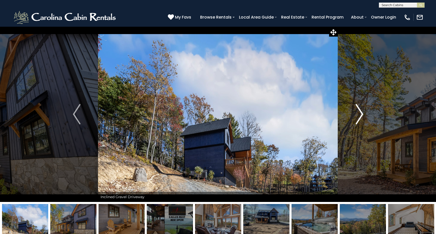
click at [358, 116] on img "Next" at bounding box center [359, 114] width 8 height 20
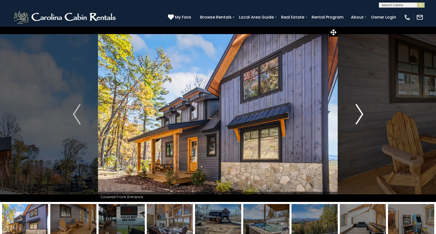
click at [358, 116] on img "Next" at bounding box center [359, 114] width 8 height 20
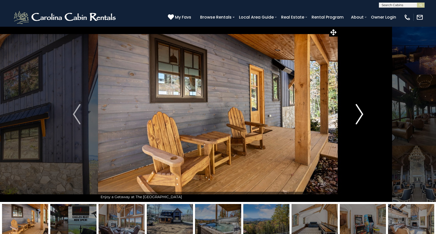
click at [358, 116] on img "Next" at bounding box center [359, 114] width 8 height 20
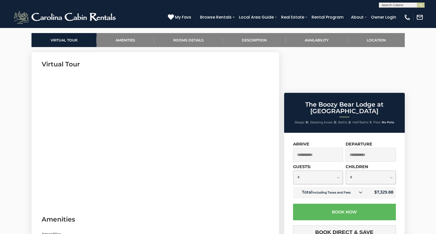
scroll to position [234, 0]
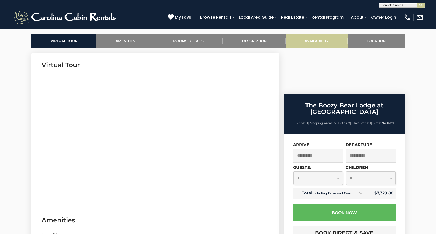
click at [310, 42] on link "Availability" at bounding box center [317, 41] width 62 height 14
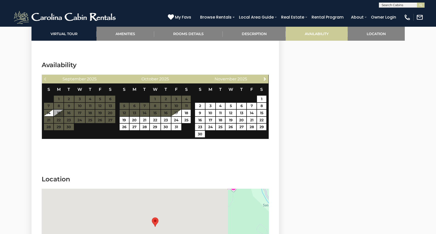
scroll to position [1330, 0]
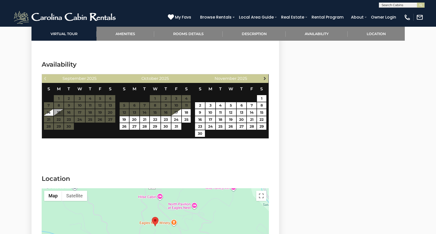
click at [265, 76] on span "Next" at bounding box center [265, 78] width 4 height 4
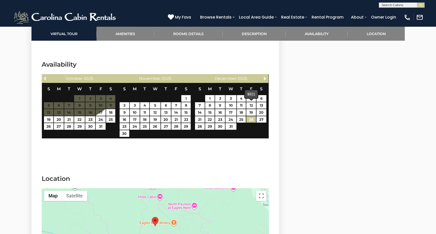
click at [252, 116] on link "26" at bounding box center [250, 119] width 9 height 7
type input "**********"
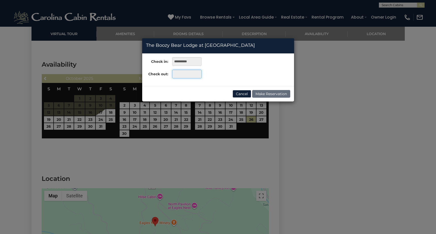
click at [193, 74] on input "text" at bounding box center [186, 74] width 29 height 9
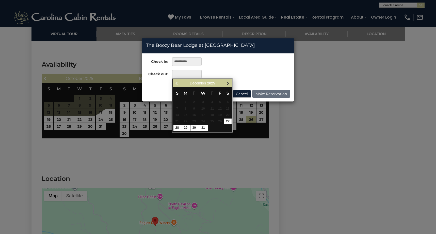
click at [228, 83] on span "Next" at bounding box center [228, 83] width 4 height 4
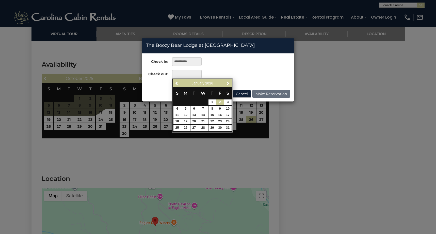
click at [220, 100] on link "2" at bounding box center [219, 102] width 7 height 6
type input "**********"
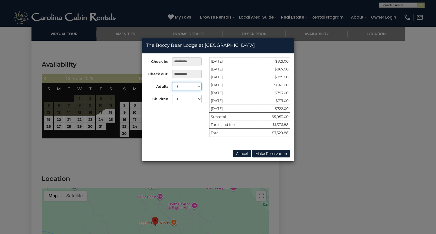
select select "*"
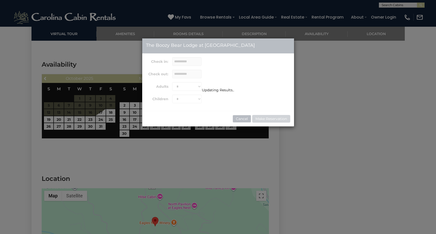
click at [184, 101] on div "Updating Results.." at bounding box center [218, 82] width 152 height 88
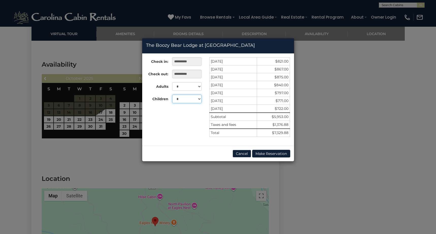
select select "*"
click at [238, 152] on button "Cancel" at bounding box center [242, 154] width 19 height 8
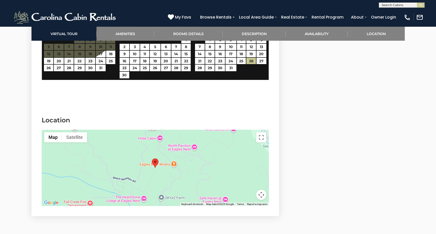
scroll to position [1390, 0]
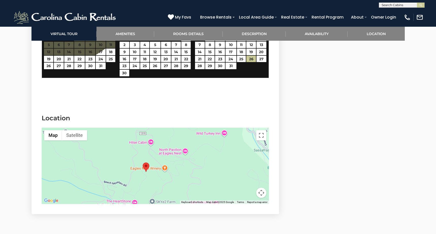
drag, startPoint x: 200, startPoint y: 149, endPoint x: 191, endPoint y: 156, distance: 11.6
click at [191, 156] on div at bounding box center [155, 165] width 227 height 76
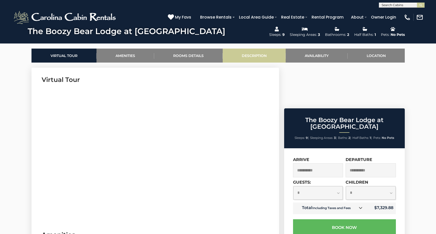
scroll to position [220, 0]
